Goal: Transaction & Acquisition: Subscribe to service/newsletter

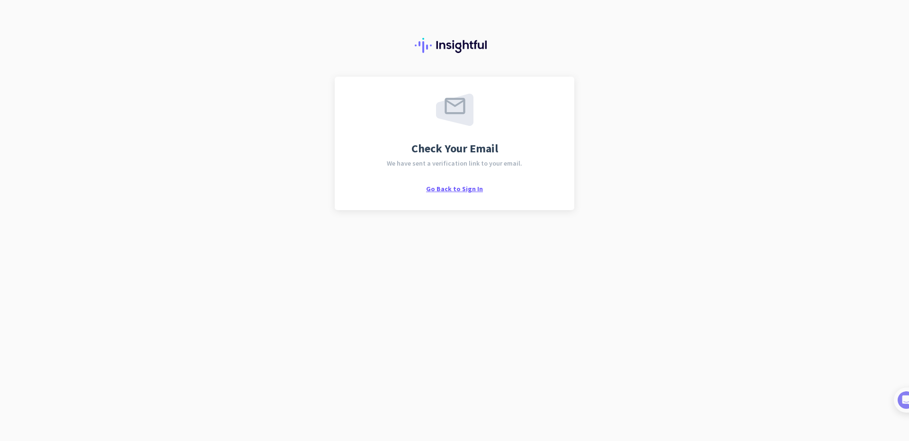
click at [471, 188] on span "Go Back to Sign In" at bounding box center [454, 189] width 57 height 9
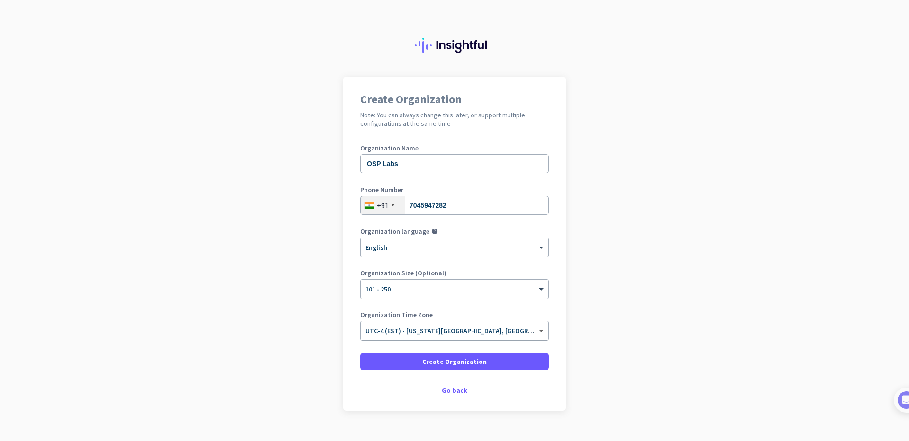
click at [540, 330] on span at bounding box center [542, 331] width 12 height 8
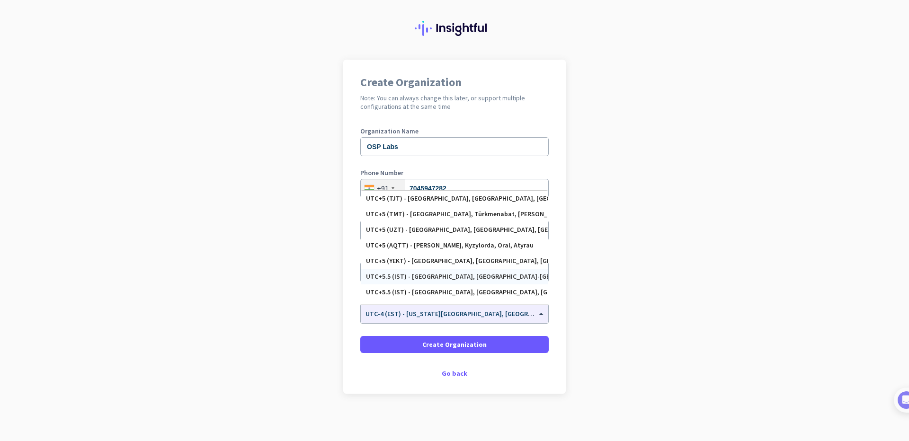
scroll to position [3760, 0]
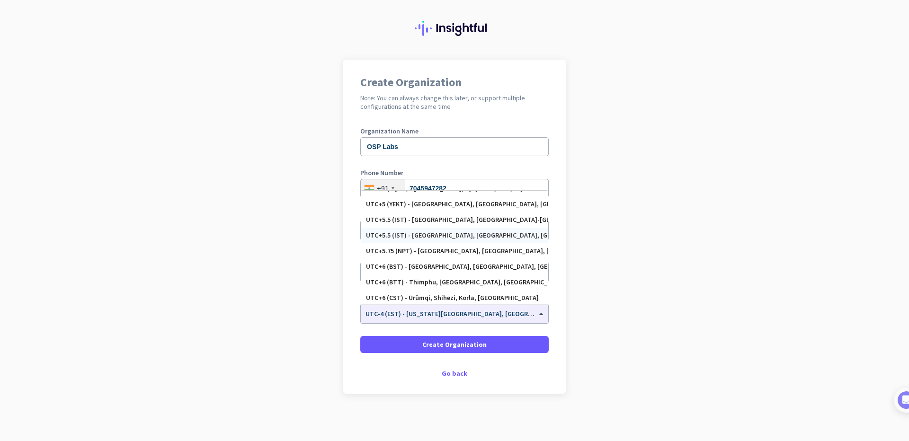
click at [433, 235] on div "UTC+5.5 (IST) - [GEOGRAPHIC_DATA], [GEOGRAPHIC_DATA], [GEOGRAPHIC_DATA], [GEOGR…" at bounding box center [454, 236] width 177 height 8
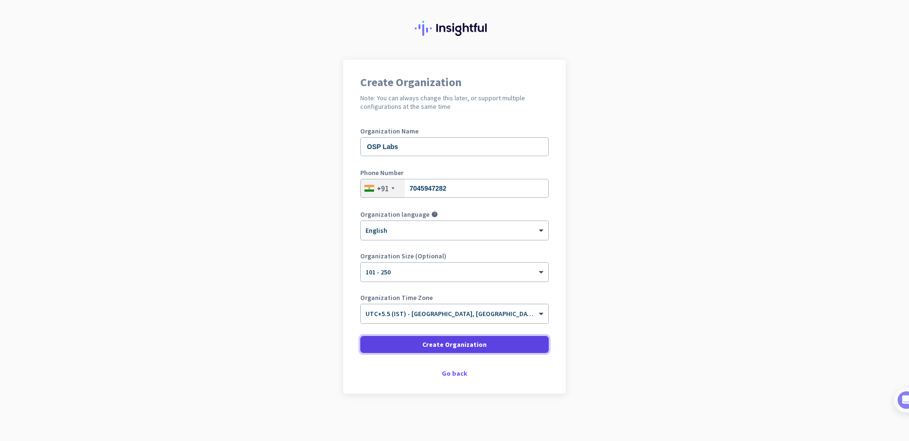
click at [454, 346] on span "Create Organization" at bounding box center [454, 344] width 64 height 9
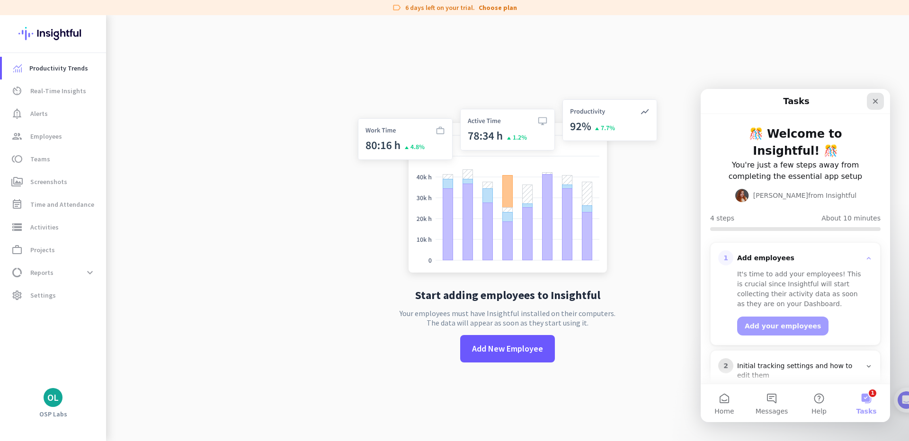
click at [872, 96] on div "Close" at bounding box center [875, 101] width 17 height 17
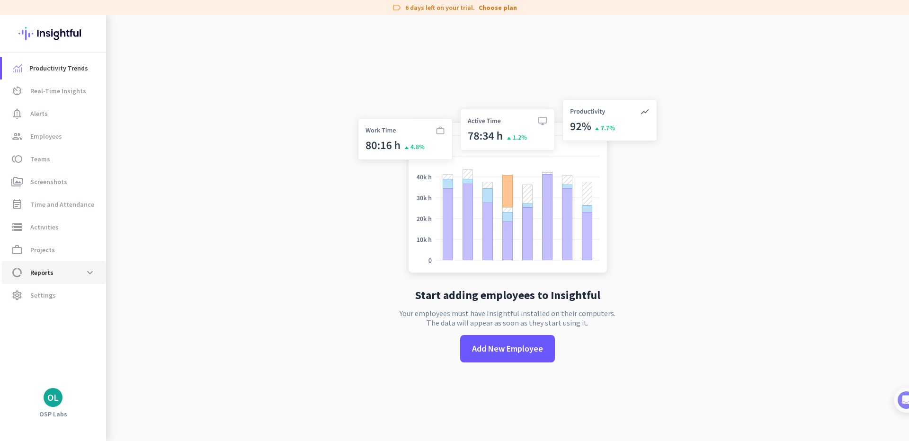
click at [68, 279] on span "data_usage Reports expand_more" at bounding box center [53, 272] width 89 height 17
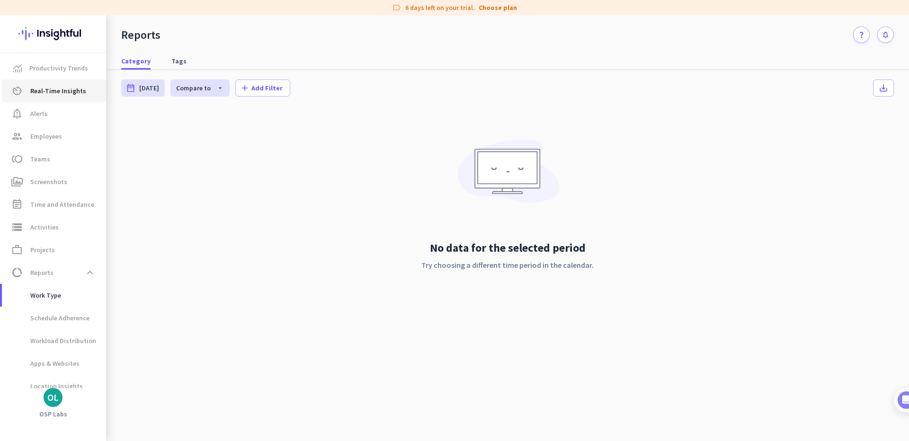
click at [46, 95] on span "Real-Time Insights" at bounding box center [58, 90] width 56 height 11
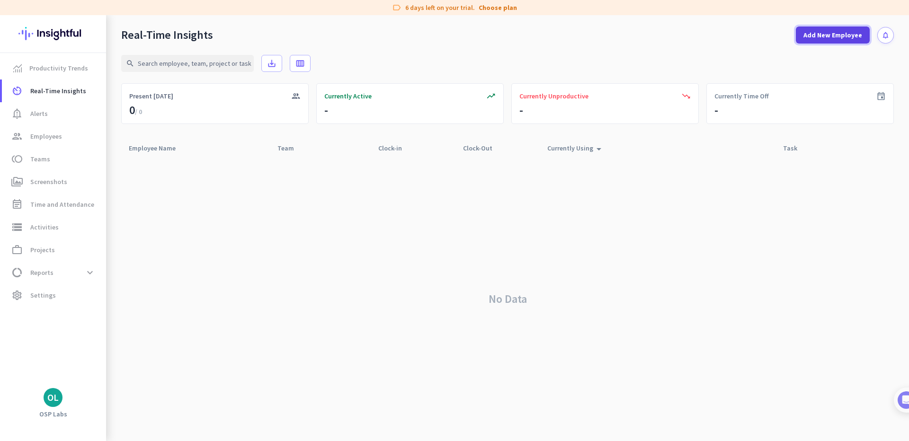
click at [853, 34] on span "Add New Employee" at bounding box center [832, 34] width 59 height 9
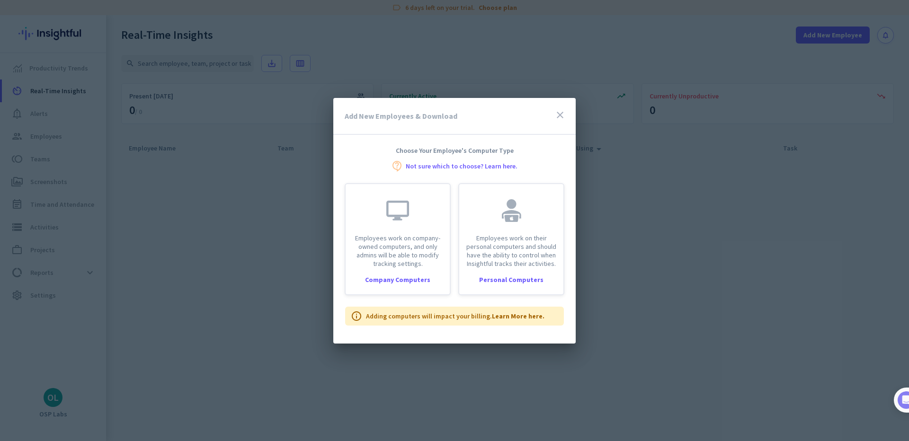
click at [564, 113] on icon "close" at bounding box center [559, 114] width 11 height 11
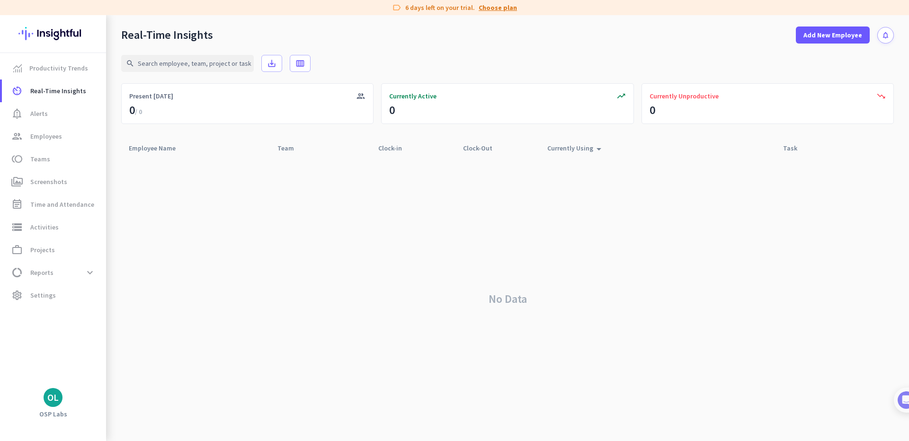
click at [496, 9] on link "Choose plan" at bounding box center [498, 7] width 38 height 9
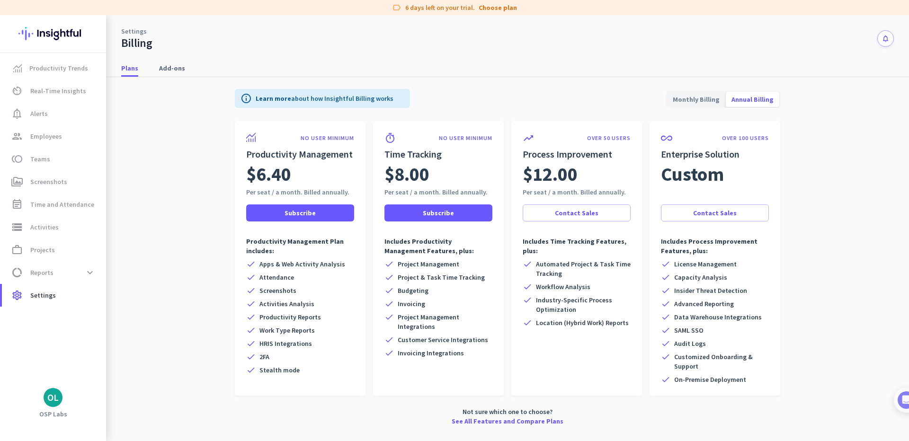
click at [696, 112] on div "info Learn more about how Insightful Billing works Monthly Billing Annual Billi…" at bounding box center [507, 99] width 545 height 44
click at [696, 103] on span "Monthly Billing" at bounding box center [696, 99] width 58 height 23
